Goal: Navigation & Orientation: Find specific page/section

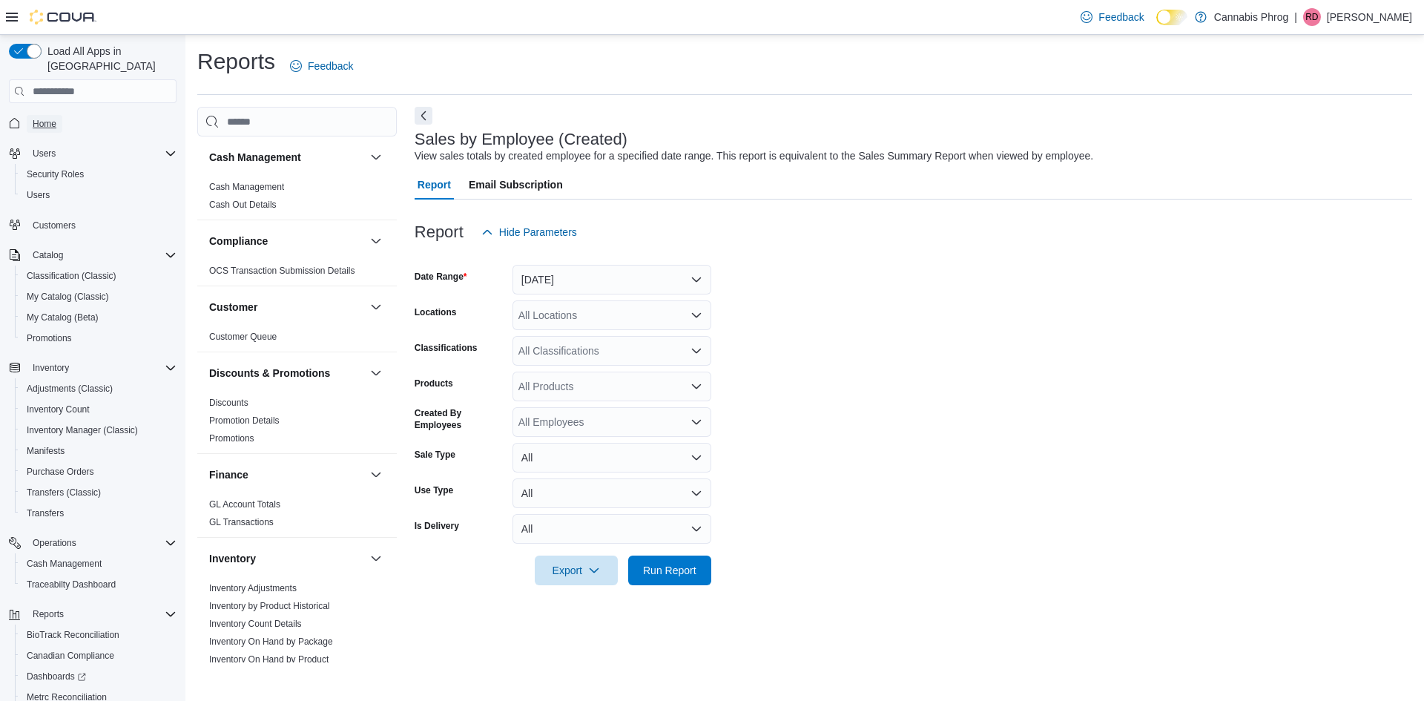
click at [42, 118] on span "Home" at bounding box center [45, 124] width 24 height 12
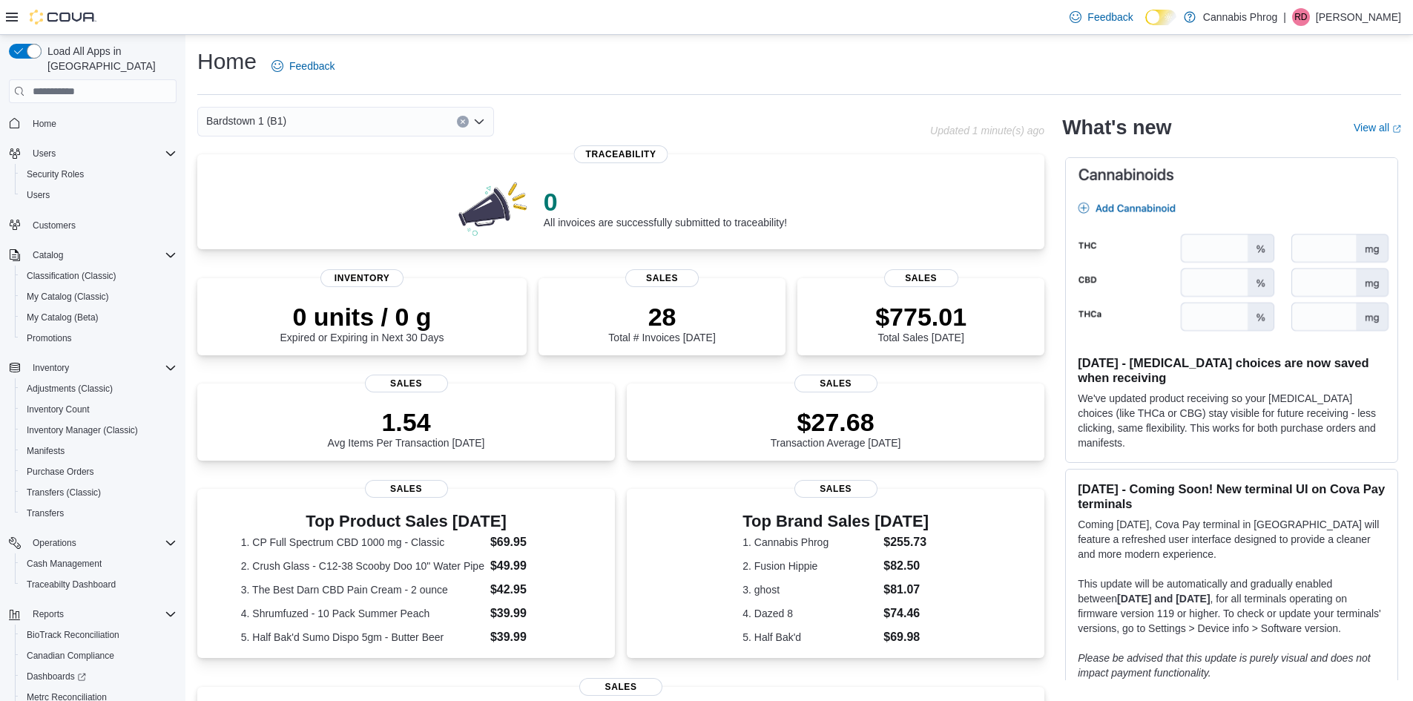
click at [375, 122] on div "Bardstown 1 (B1)" at bounding box center [345, 122] width 297 height 30
click at [328, 186] on div "Lawrenceburg" at bounding box center [354, 190] width 261 height 15
